Goal: Find specific page/section: Find specific page/section

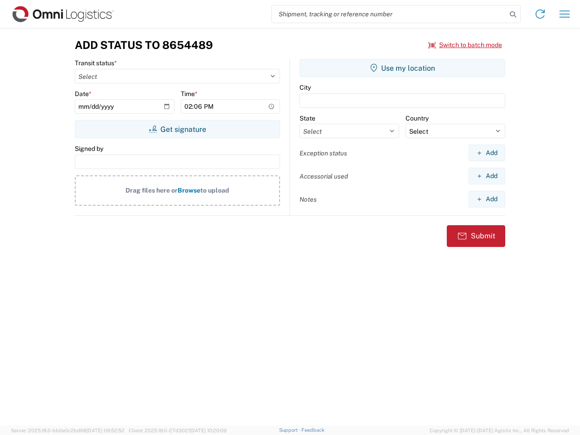
click at [389, 14] on input "search" at bounding box center [389, 13] width 235 height 17
click at [513, 14] on icon at bounding box center [512, 14] width 13 height 13
click at [540, 14] on icon at bounding box center [540, 14] width 14 height 14
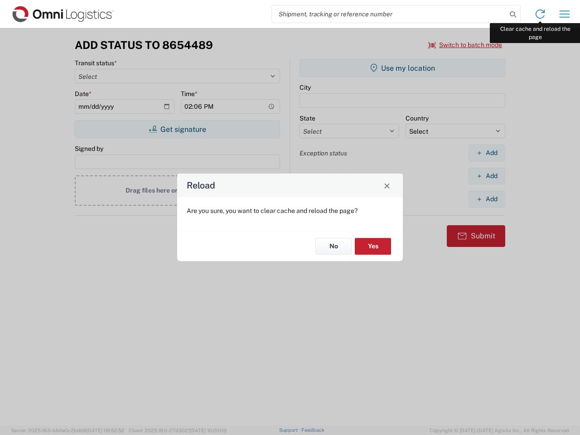
click at [564, 14] on div "Reload Are you sure, you want to clear cache and reload the page? No Yes" at bounding box center [290, 217] width 580 height 435
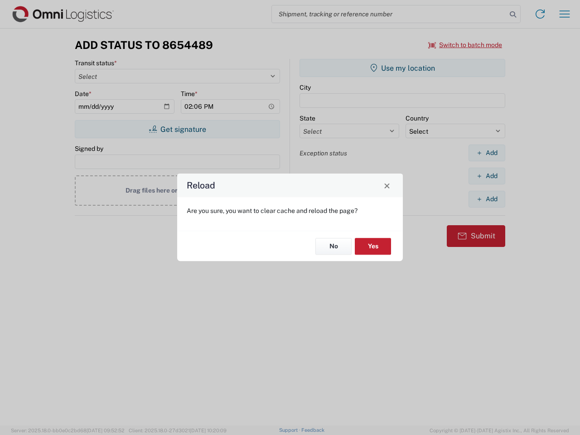
click at [465, 45] on div "Reload Are you sure, you want to clear cache and reload the page? No Yes" at bounding box center [290, 217] width 580 height 435
click at [177, 129] on div "Reload Are you sure, you want to clear cache and reload the page? No Yes" at bounding box center [290, 217] width 580 height 435
click at [402, 68] on div "Reload Are you sure, you want to clear cache and reload the page? No Yes" at bounding box center [290, 217] width 580 height 435
click at [487, 153] on div "Reload Are you sure, you want to clear cache and reload the page? No Yes" at bounding box center [290, 217] width 580 height 435
click at [487, 176] on div "Reload Are you sure, you want to clear cache and reload the page? No Yes" at bounding box center [290, 217] width 580 height 435
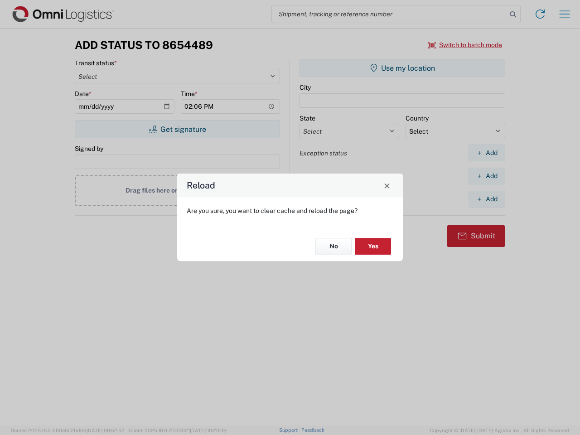
click at [487, 199] on div "Reload Are you sure, you want to clear cache and reload the page? No Yes" at bounding box center [290, 217] width 580 height 435
